Goal: Information Seeking & Learning: Find specific fact

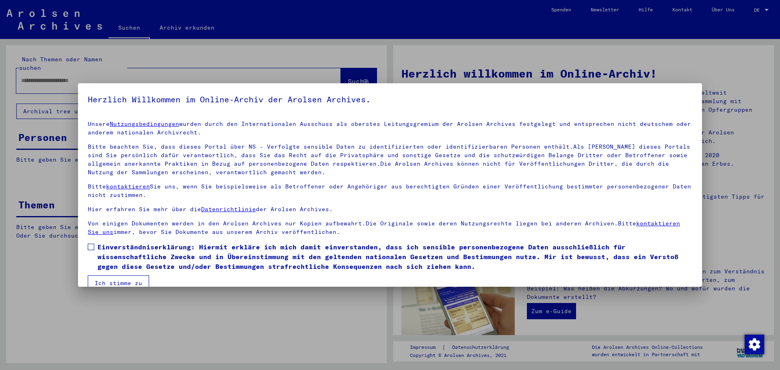
drag, startPoint x: 94, startPoint y: 246, endPoint x: 111, endPoint y: 260, distance: 22.0
click at [94, 246] on span at bounding box center [91, 247] width 7 height 7
drag, startPoint x: 125, startPoint y: 275, endPoint x: 131, endPoint y: 274, distance: 6.2
click at [125, 276] on button "Ich stimme zu" at bounding box center [118, 283] width 61 height 15
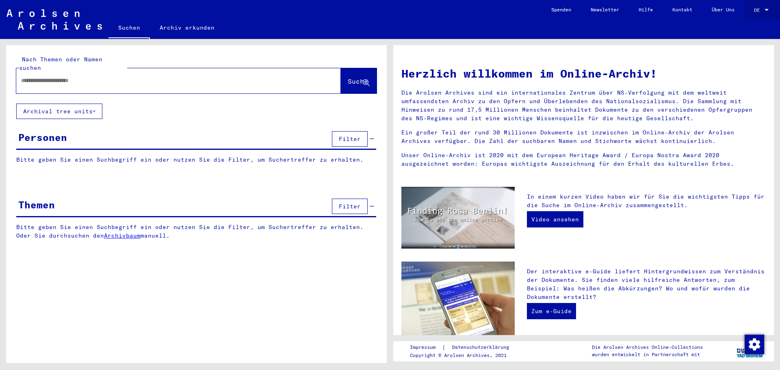
click at [756, 6] on div "DE DE" at bounding box center [762, 8] width 16 height 14
click at [758, 15] on span "English" at bounding box center [752, 14] width 33 height 15
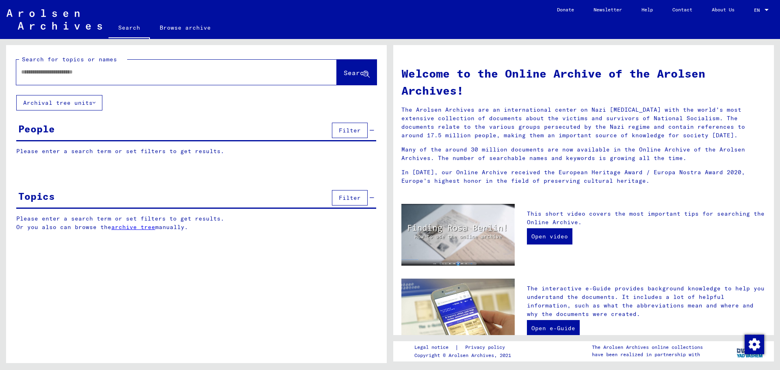
click at [127, 68] on input "text" at bounding box center [166, 72] width 291 height 9
type input "**********"
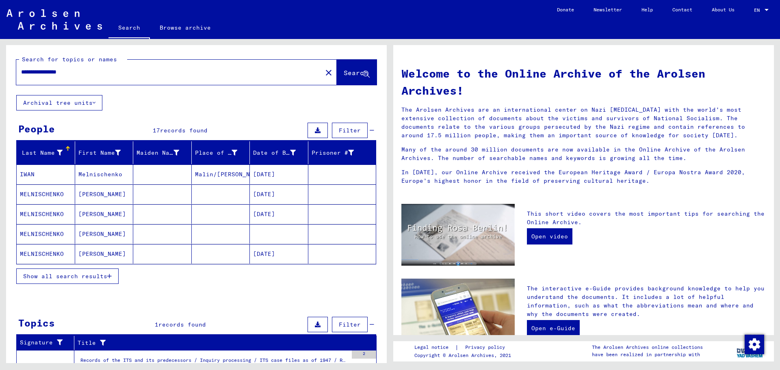
click at [115, 275] on button "Show all search results" at bounding box center [67, 276] width 102 height 15
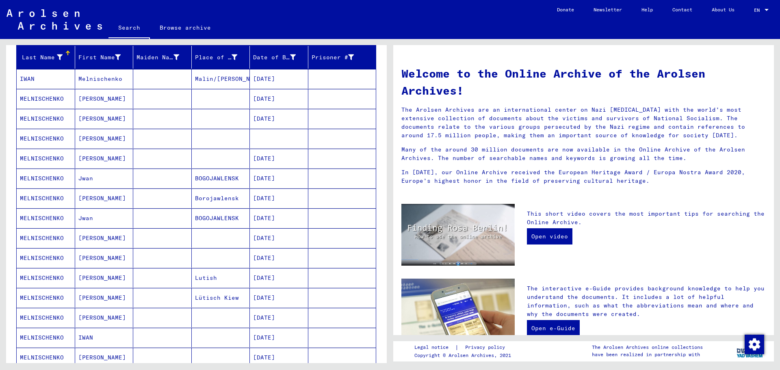
scroll to position [81, 0]
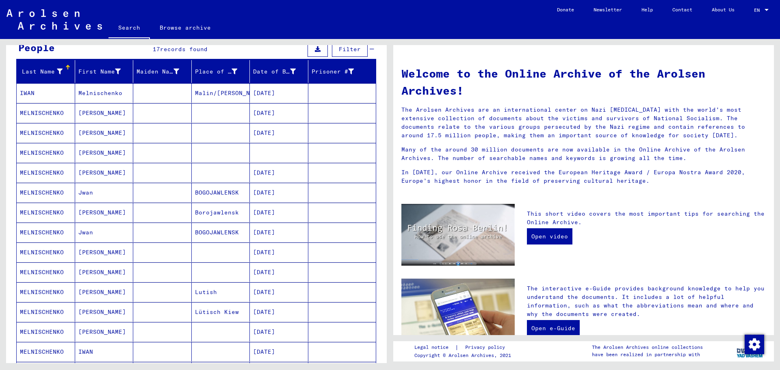
click at [110, 96] on mat-cell "Melnischenko" at bounding box center [104, 93] width 59 height 20
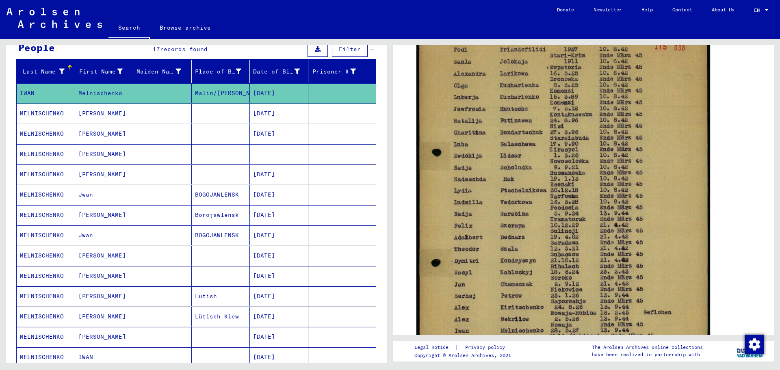
scroll to position [406, 0]
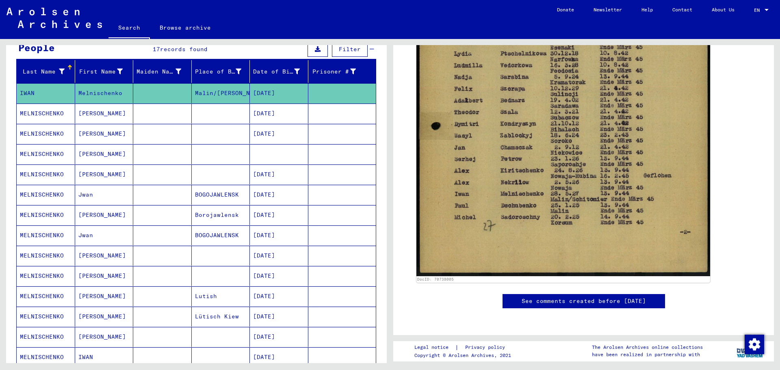
click at [257, 156] on mat-cell at bounding box center [279, 154] width 59 height 20
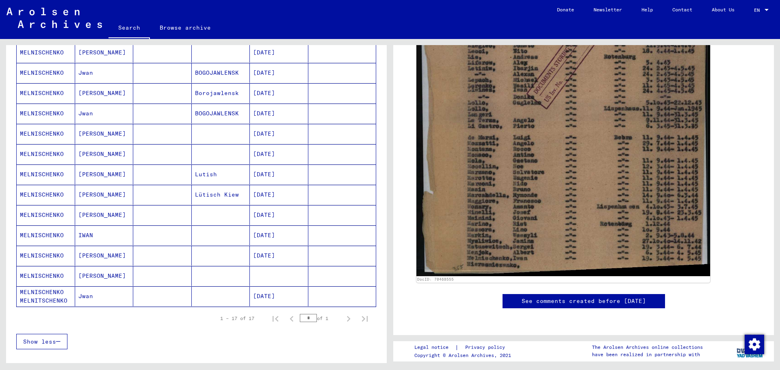
scroll to position [163, 0]
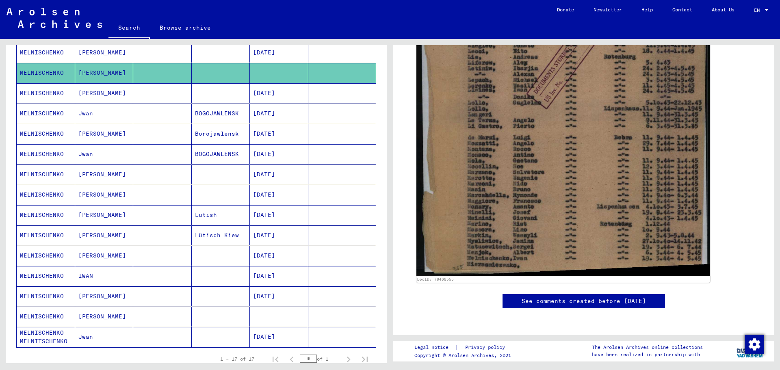
click at [281, 176] on mat-cell "[DATE]" at bounding box center [279, 175] width 59 height 20
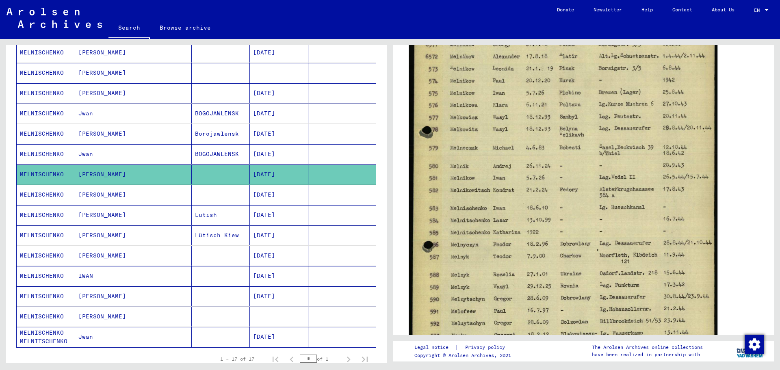
scroll to position [203, 0]
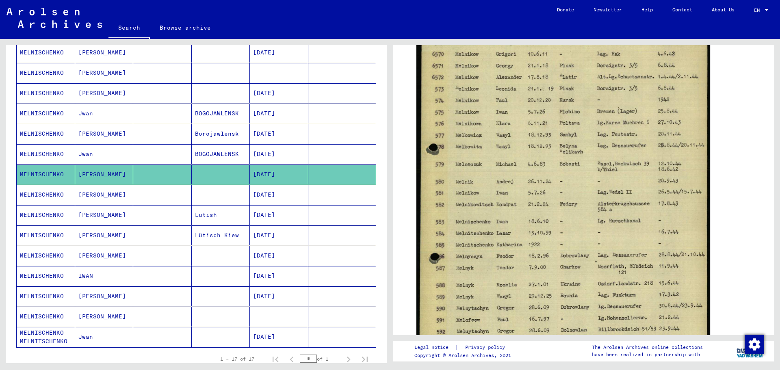
click at [255, 313] on mat-cell at bounding box center [279, 317] width 59 height 20
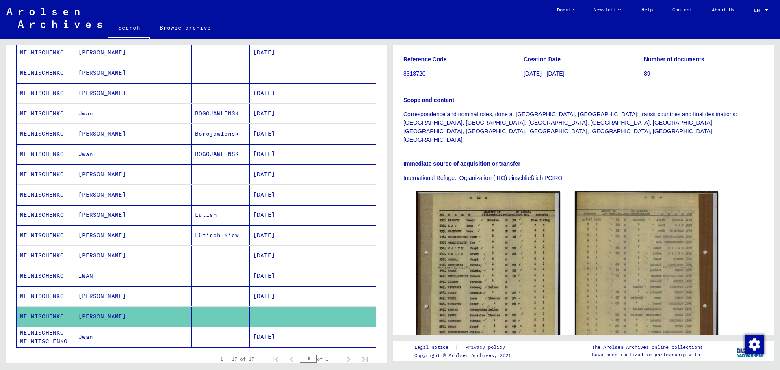
scroll to position [163, 0]
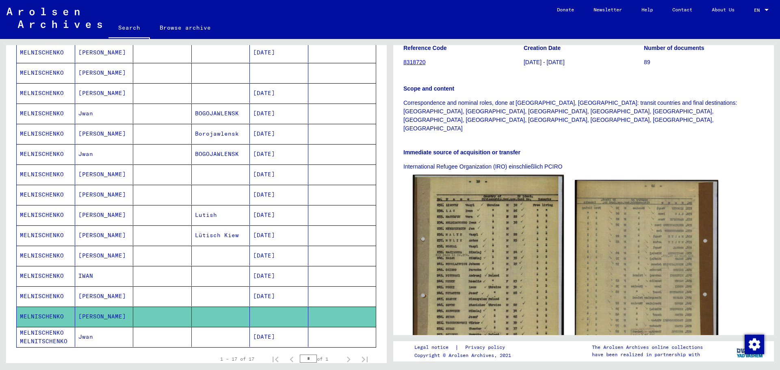
click at [515, 212] on img at bounding box center [488, 281] width 151 height 212
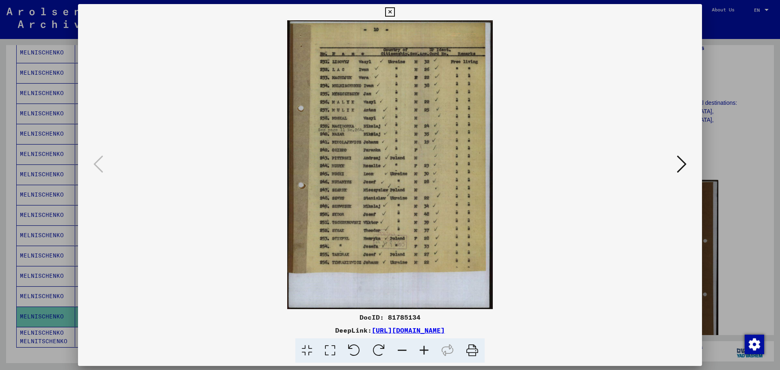
click at [383, 4] on button at bounding box center [390, 12] width 14 height 16
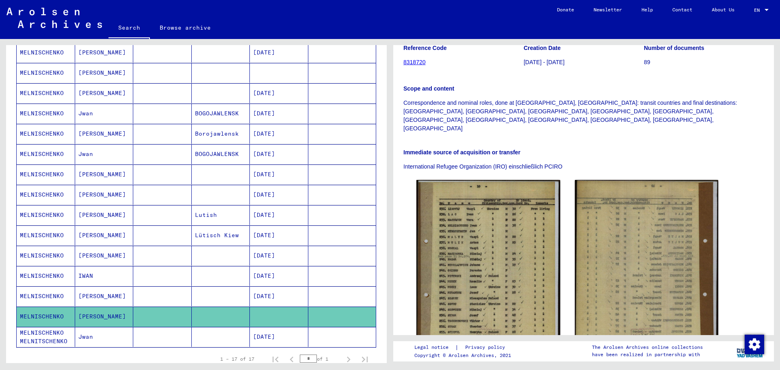
click at [279, 334] on mat-cell "[DATE]" at bounding box center [279, 337] width 59 height 20
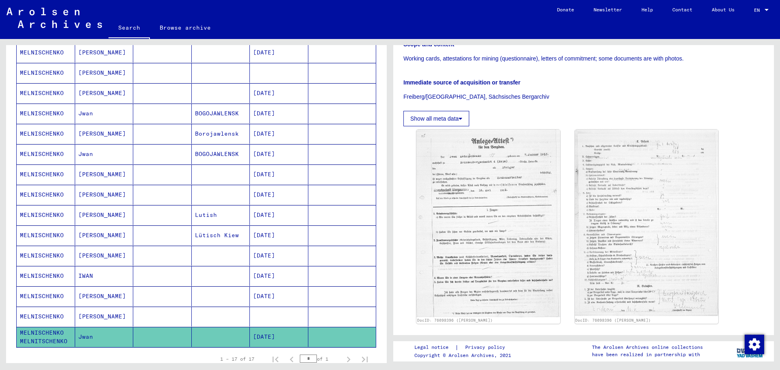
scroll to position [163, 0]
click at [491, 227] on img at bounding box center [488, 222] width 151 height 197
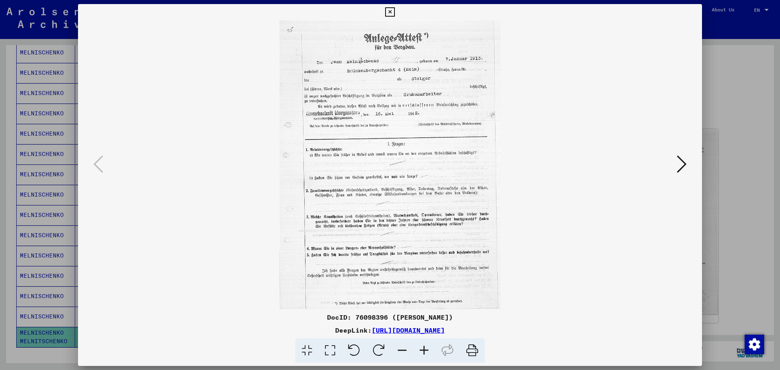
click at [741, 154] on div at bounding box center [390, 185] width 780 height 370
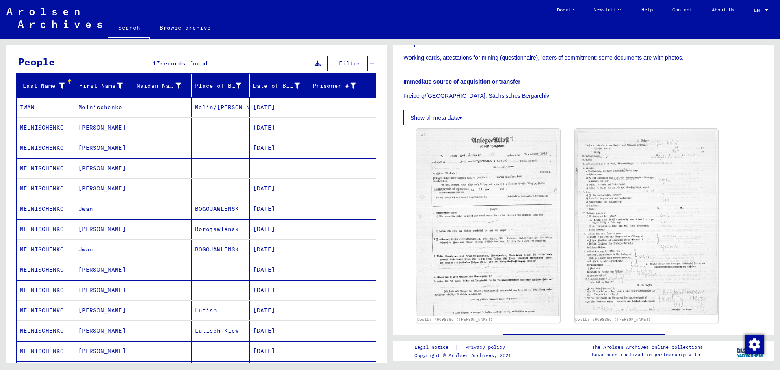
scroll to position [81, 0]
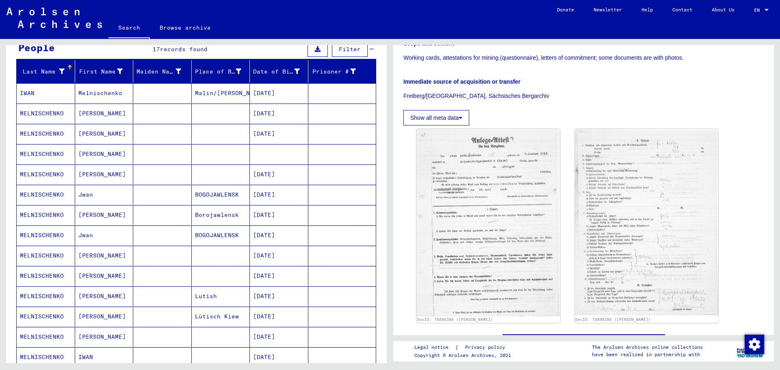
click at [265, 213] on mat-cell "[DATE]" at bounding box center [279, 215] width 59 height 20
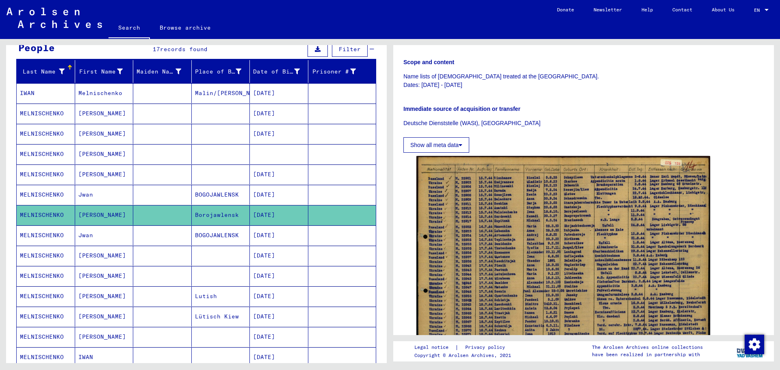
scroll to position [203, 0]
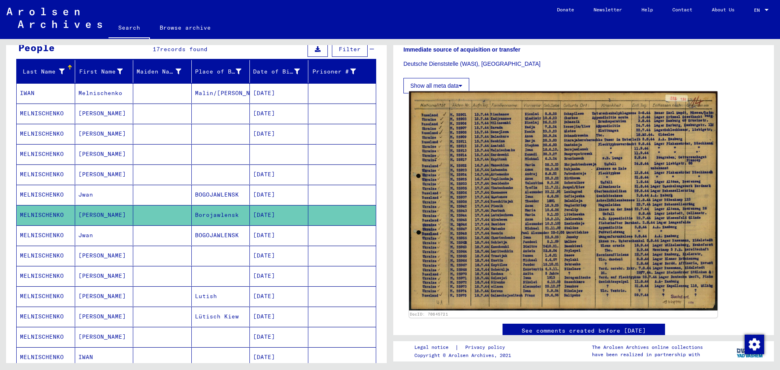
click at [530, 209] on img at bounding box center [563, 200] width 308 height 219
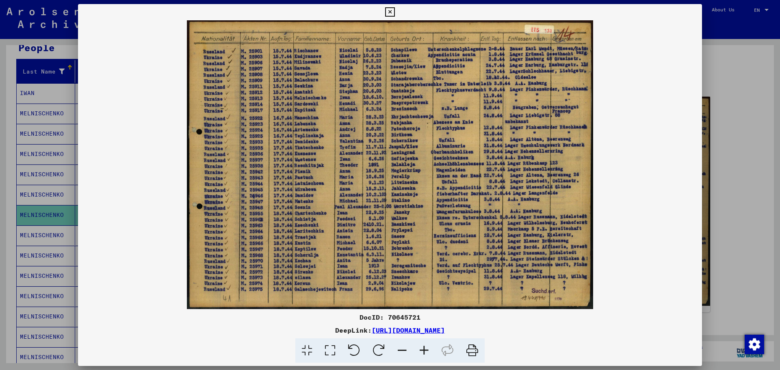
click at [38, 219] on div at bounding box center [390, 185] width 780 height 370
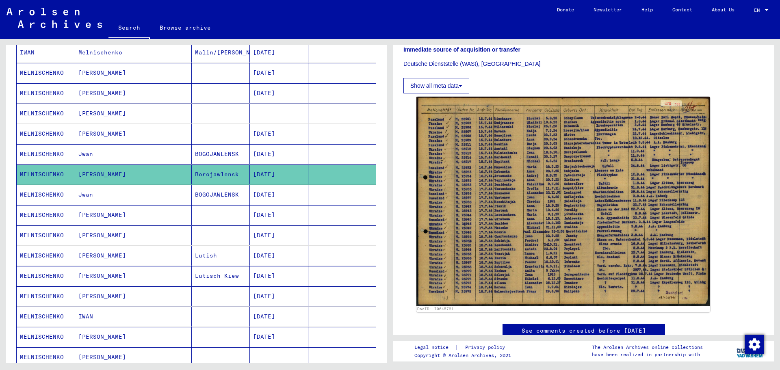
scroll to position [311, 0]
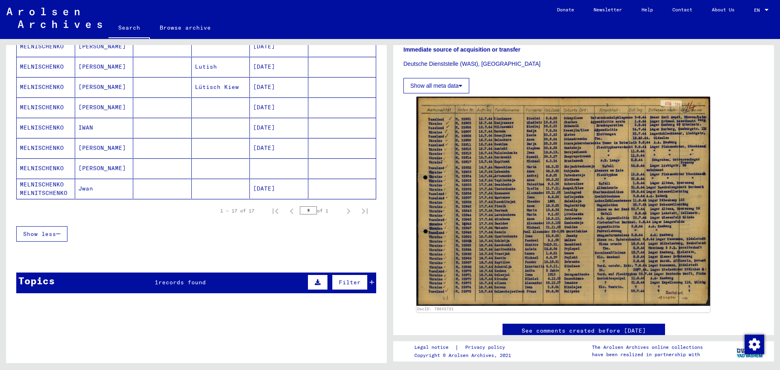
click at [264, 169] on mat-cell at bounding box center [279, 169] width 59 height 20
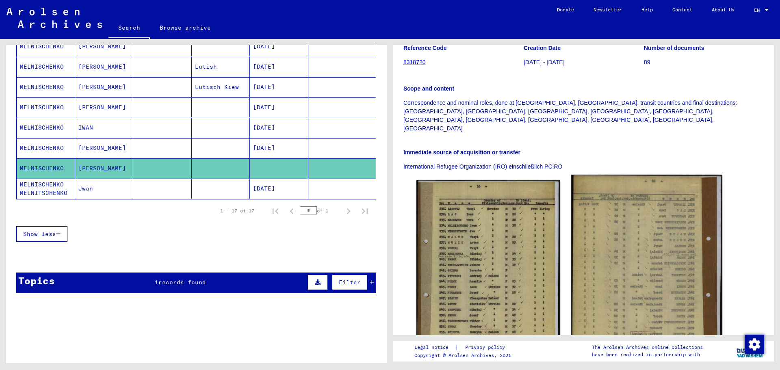
click at [632, 213] on img at bounding box center [646, 281] width 151 height 212
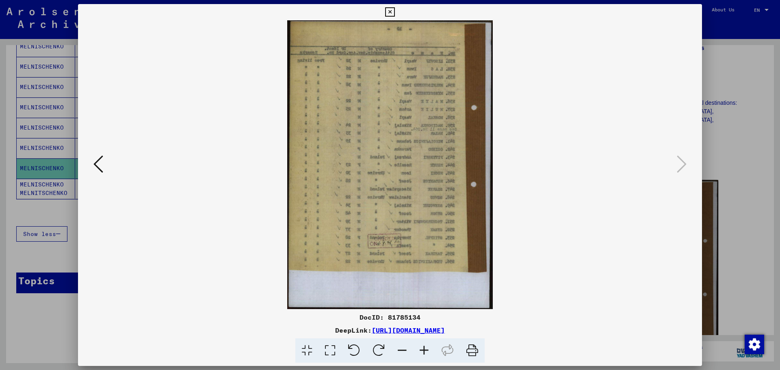
click at [747, 256] on div at bounding box center [390, 185] width 780 height 370
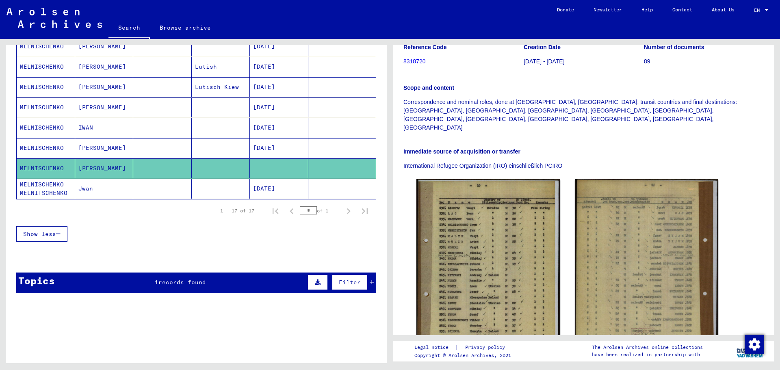
scroll to position [163, 0]
drag, startPoint x: 578, startPoint y: 119, endPoint x: 398, endPoint y: 121, distance: 180.1
click at [398, 121] on yv-its-full-details "3 Registrations and Files of Displaced Persons, Children and Missing Persons / …" at bounding box center [583, 162] width 381 height 538
copy p "International Refugee Organization (IRO) einschließlich PCIRO"
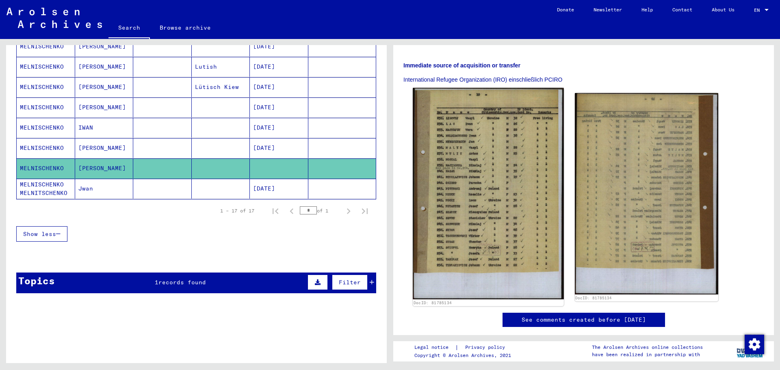
scroll to position [244, 0]
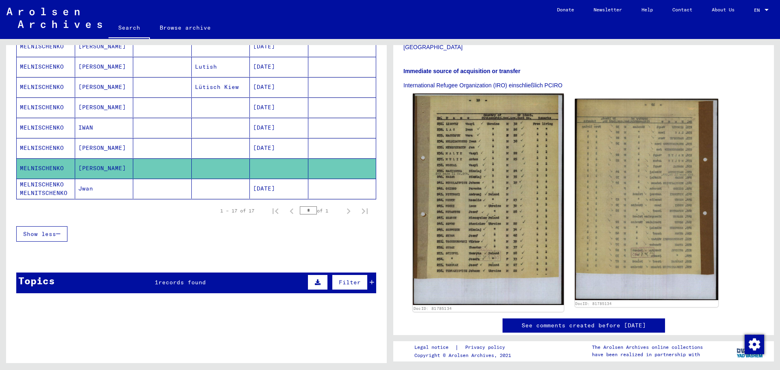
click at [521, 153] on img at bounding box center [488, 199] width 151 height 212
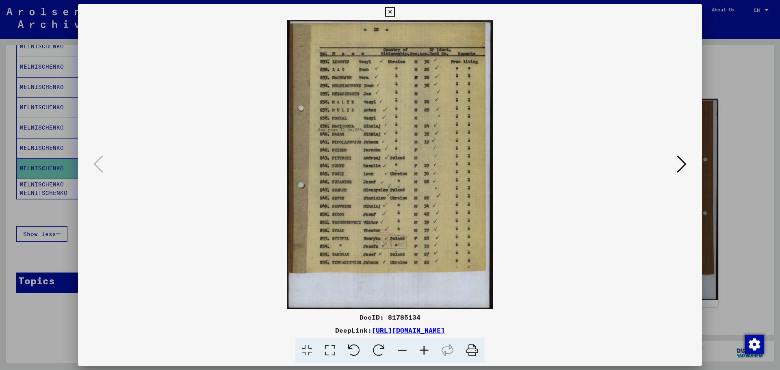
click at [50, 329] on div at bounding box center [390, 185] width 780 height 370
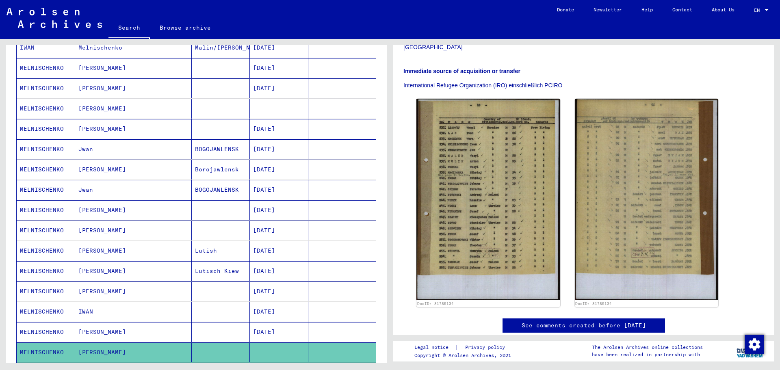
scroll to position [108, 0]
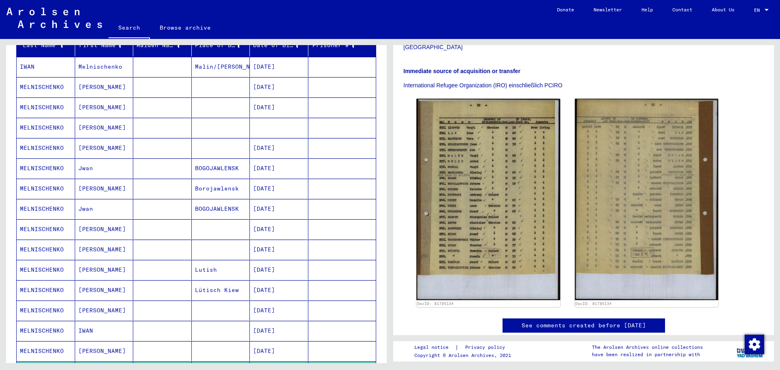
click at [284, 226] on mat-cell "[DATE]" at bounding box center [279, 229] width 59 height 20
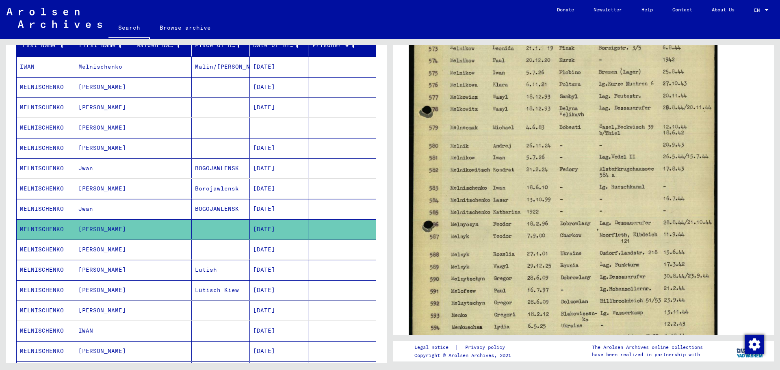
scroll to position [285, 0]
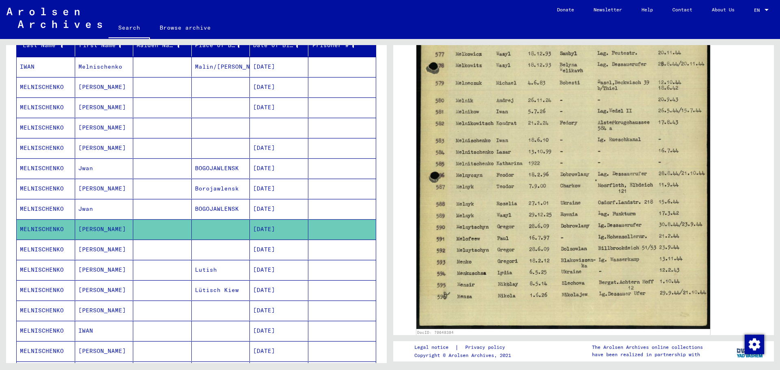
click at [277, 252] on mat-cell "[DATE]" at bounding box center [279, 250] width 59 height 20
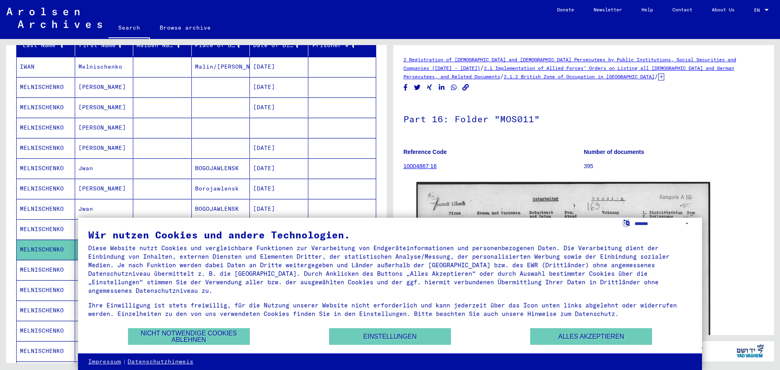
click at [537, 151] on p "Reference Code" at bounding box center [494, 152] width 180 height 9
click at [761, 9] on div "EN" at bounding box center [758, 10] width 9 height 6
click at [755, 19] on span "English" at bounding box center [752, 14] width 33 height 15
click at [212, 337] on button "Nicht notwendige Cookies ablehnen" at bounding box center [189, 336] width 122 height 17
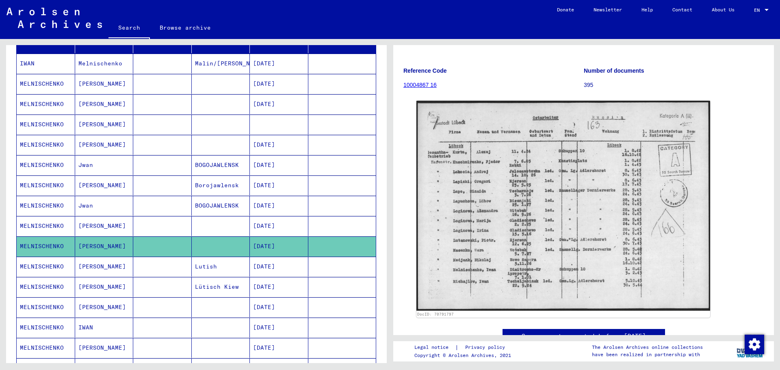
scroll to position [108, 0]
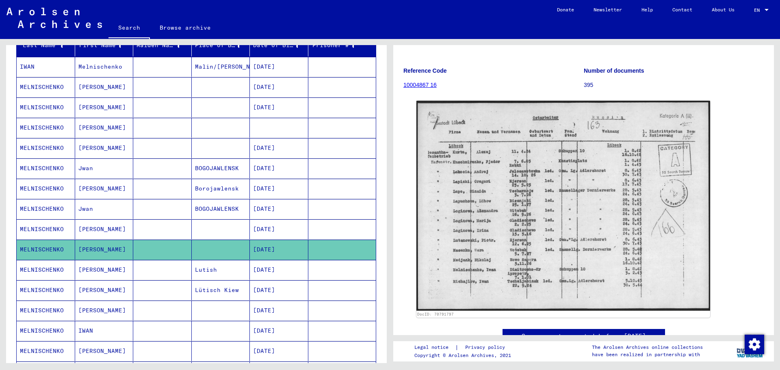
click at [213, 211] on mat-cell "BOGOJAWLENSK" at bounding box center [221, 209] width 59 height 20
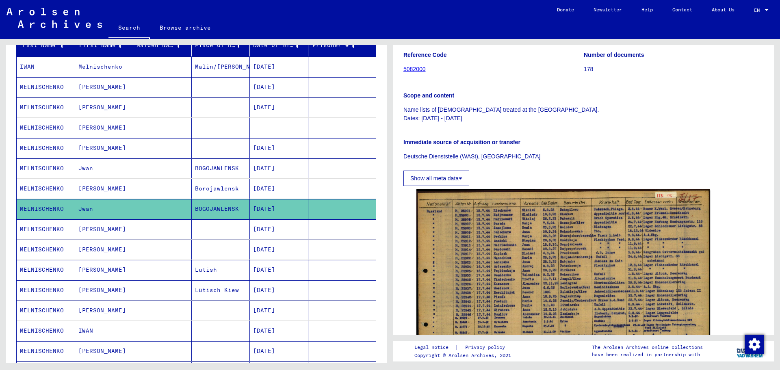
scroll to position [122, 0]
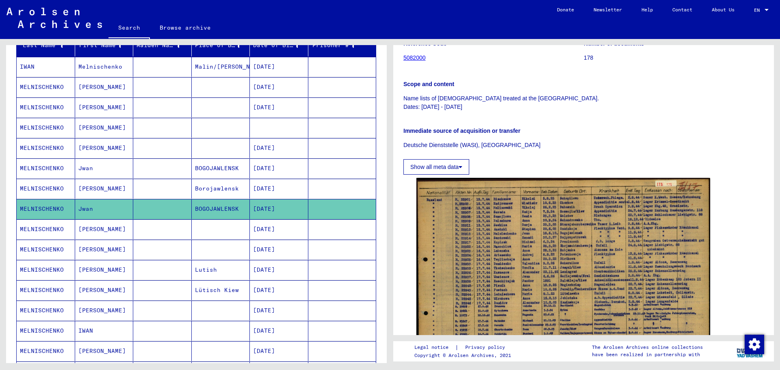
click at [228, 187] on mat-cell "Borojawlensk" at bounding box center [221, 189] width 59 height 20
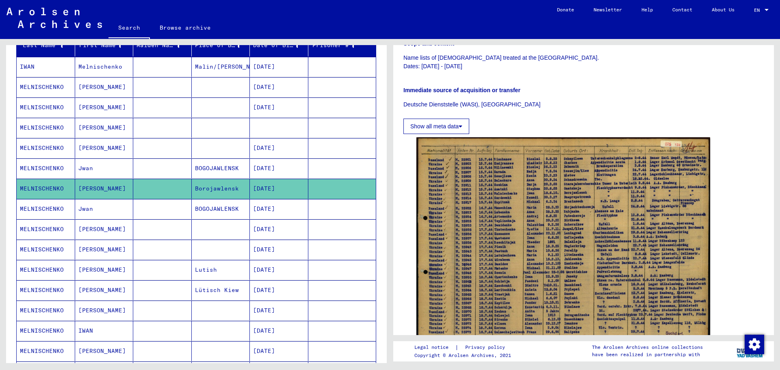
scroll to position [203, 0]
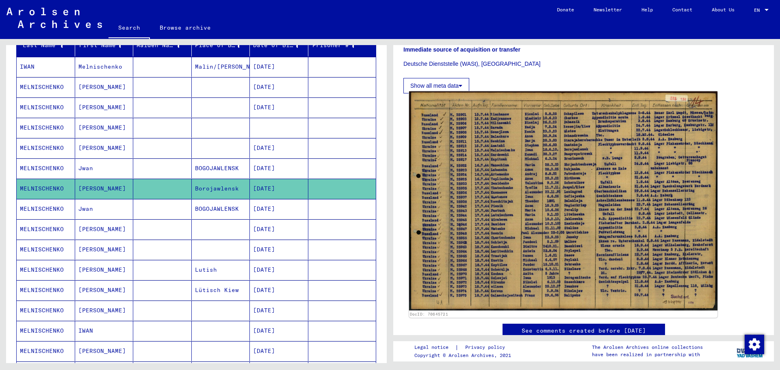
click at [609, 191] on img at bounding box center [563, 200] width 308 height 219
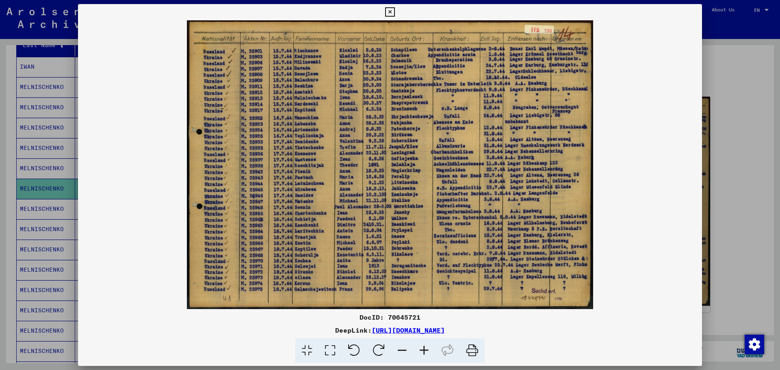
click at [738, 125] on div at bounding box center [390, 185] width 780 height 370
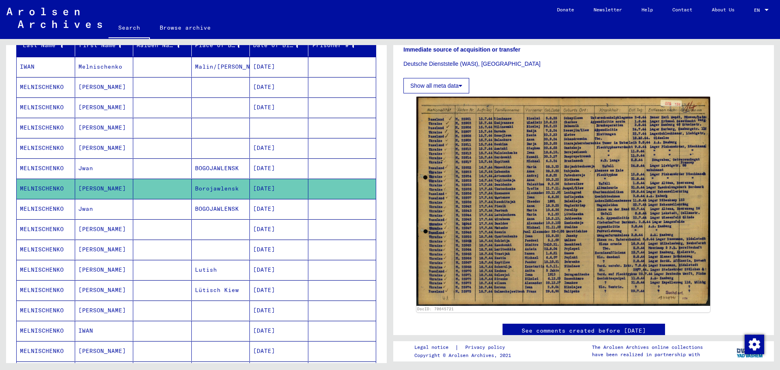
click at [258, 167] on mat-cell "[DATE]" at bounding box center [279, 169] width 59 height 20
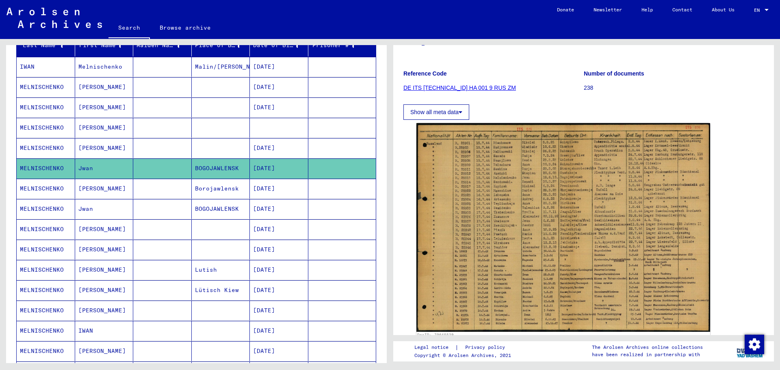
scroll to position [81, 0]
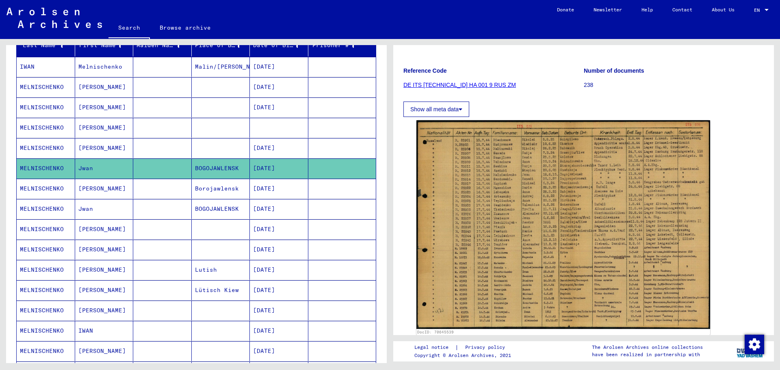
click at [265, 195] on mat-cell "[DATE]" at bounding box center [279, 189] width 59 height 20
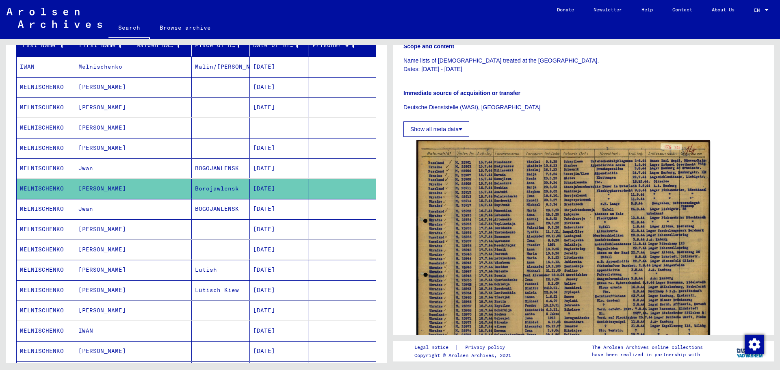
scroll to position [203, 0]
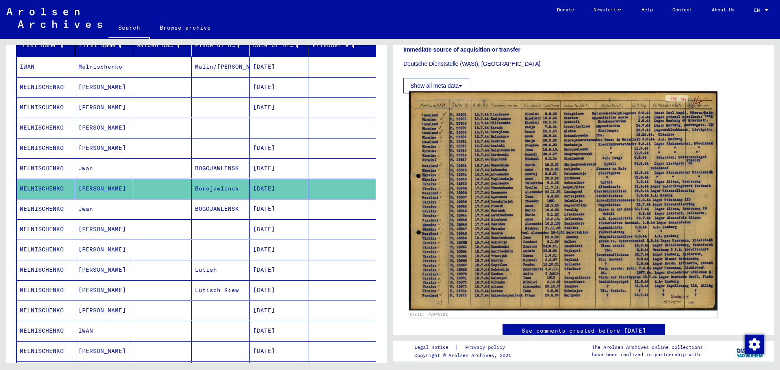
click at [500, 159] on img at bounding box center [563, 200] width 308 height 219
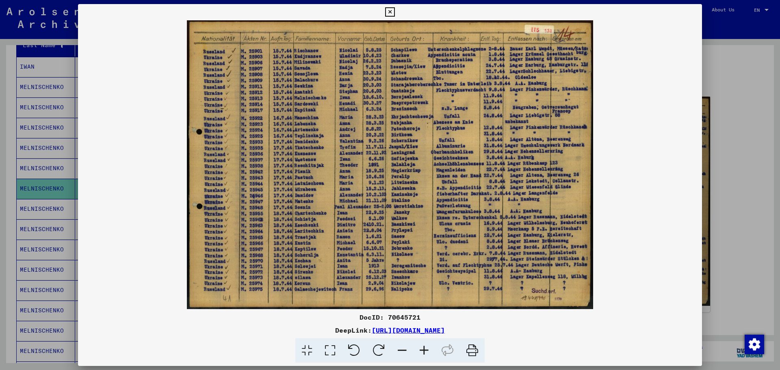
click at [65, 168] on div at bounding box center [390, 185] width 780 height 370
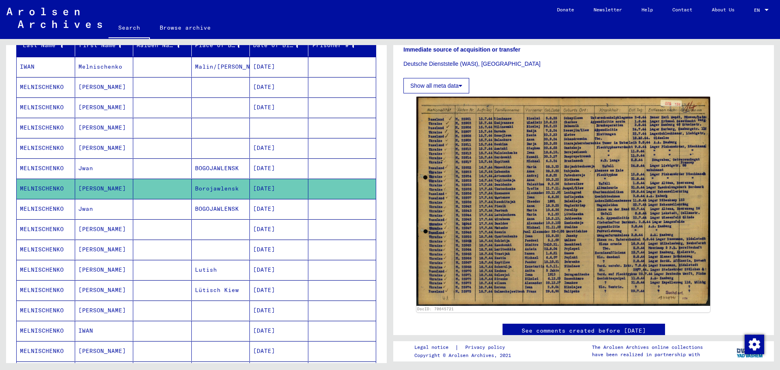
click at [192, 165] on mat-cell "BOGOJAWLENSK" at bounding box center [221, 169] width 59 height 20
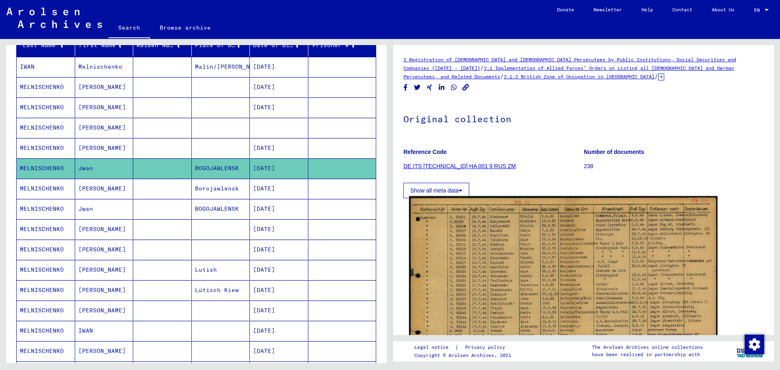
click at [573, 226] on img at bounding box center [563, 305] width 308 height 219
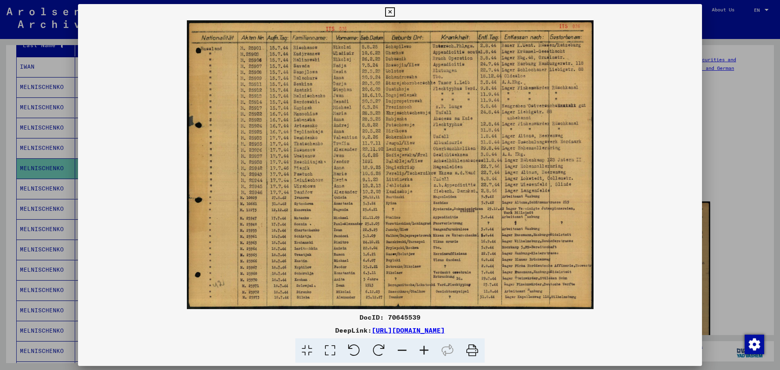
click at [530, 94] on img at bounding box center [390, 164] width 624 height 289
click at [723, 156] on div at bounding box center [390, 185] width 780 height 370
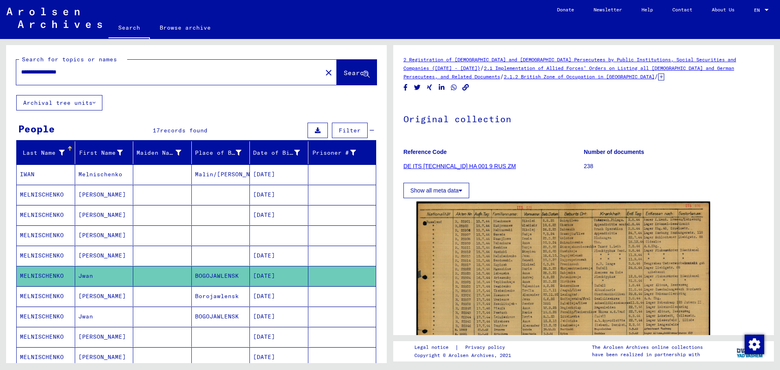
scroll to position [81, 0]
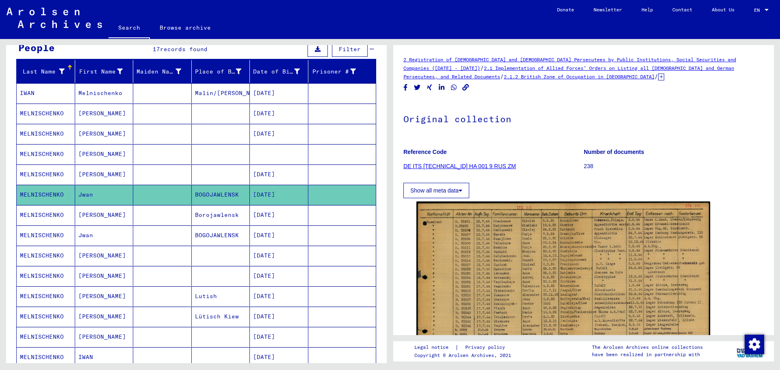
click at [272, 151] on mat-cell at bounding box center [279, 154] width 59 height 20
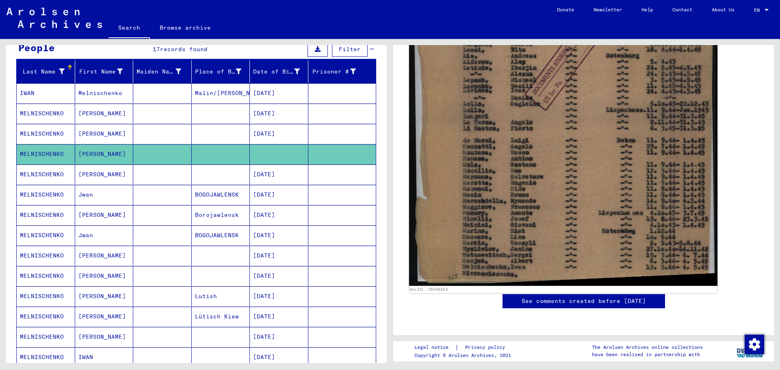
scroll to position [325, 0]
